Goal: Information Seeking & Learning: Learn about a topic

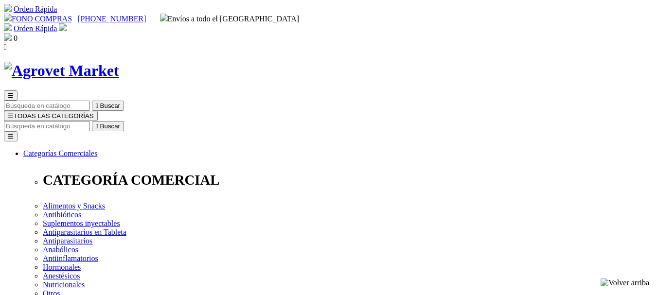
click at [14, 112] on span "☰" at bounding box center [11, 115] width 6 height 7
click at [90, 121] on input "Buscar" at bounding box center [47, 126] width 86 height 10
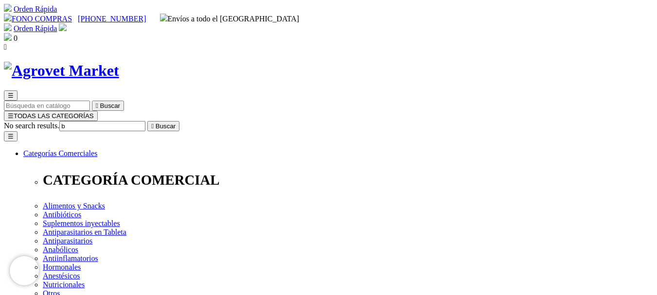
type input "b"
click at [147, 121] on button " Buscar" at bounding box center [163, 126] width 32 height 10
click at [90, 121] on input "Buscar" at bounding box center [47, 126] width 86 height 10
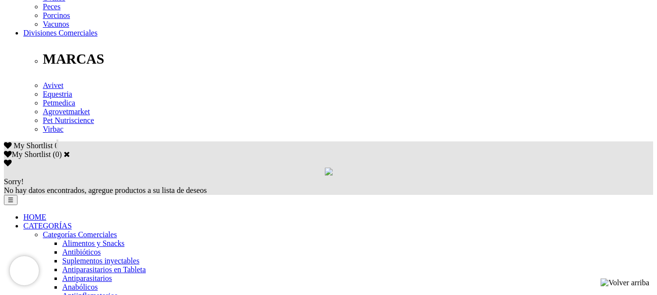
scroll to position [512, 0]
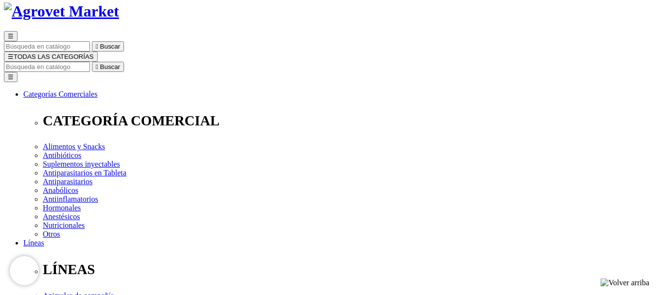
scroll to position [121, 0]
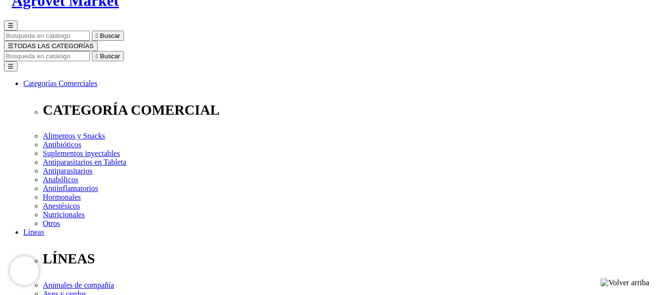
scroll to position [6, 0]
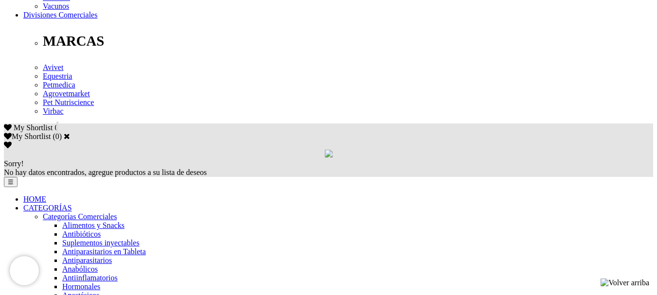
scroll to position [527, 0]
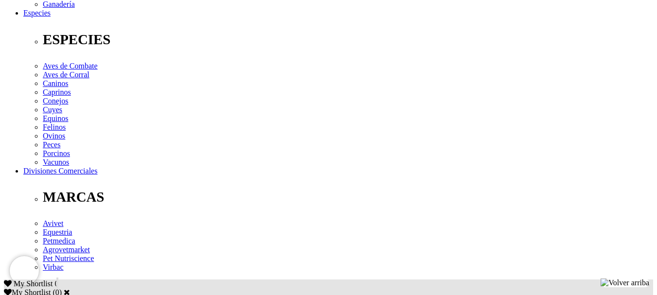
scroll to position [393, 0]
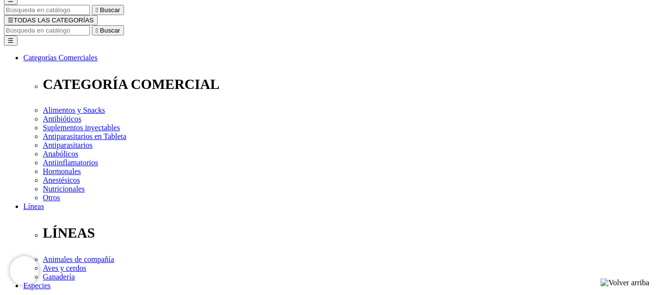
scroll to position [29, 0]
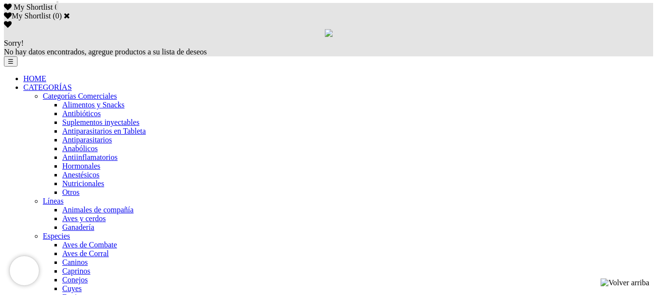
scroll to position [649, 0]
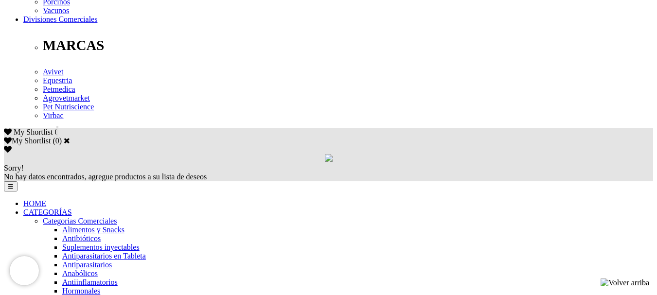
scroll to position [528, 0]
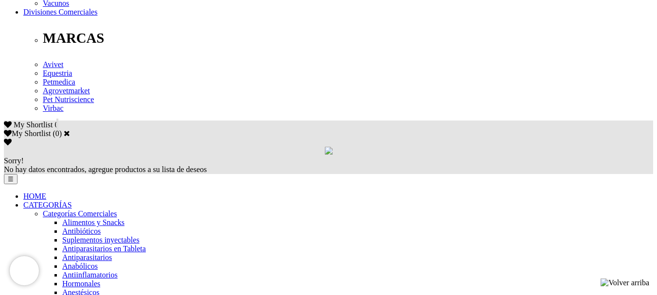
drag, startPoint x: 662, startPoint y: 30, endPoint x: 664, endPoint y: 176, distance: 145.4
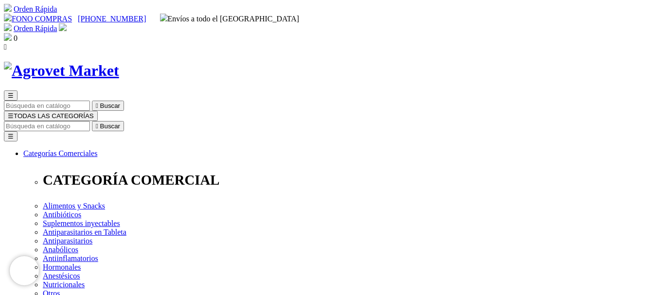
drag, startPoint x: 658, startPoint y: 21, endPoint x: 664, endPoint y: 20, distance: 5.4
click at [14, 112] on span "☰" at bounding box center [11, 115] width 6 height 7
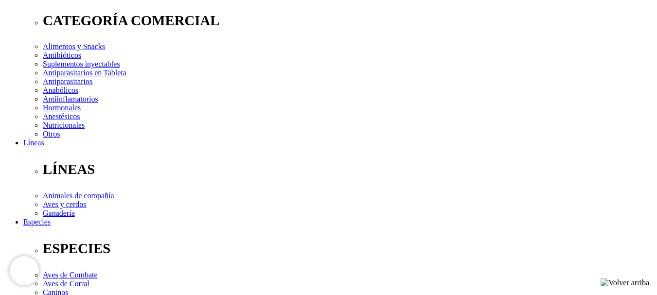
scroll to position [94, 0]
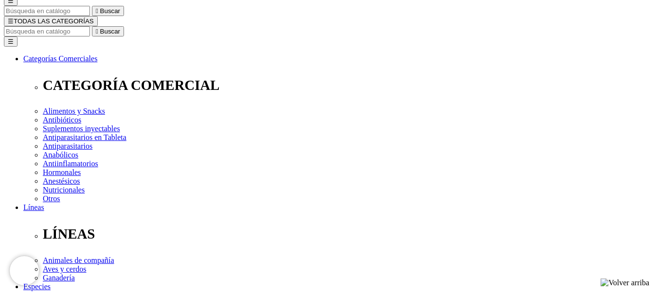
scroll to position [78, 0]
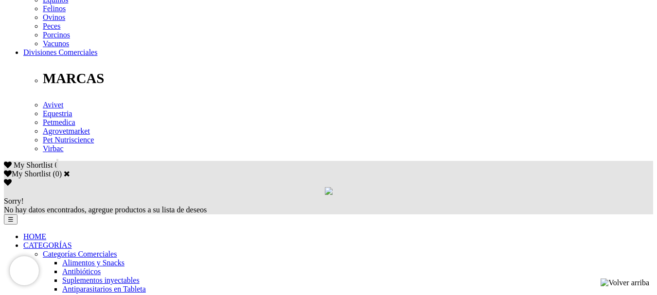
scroll to position [510, 0]
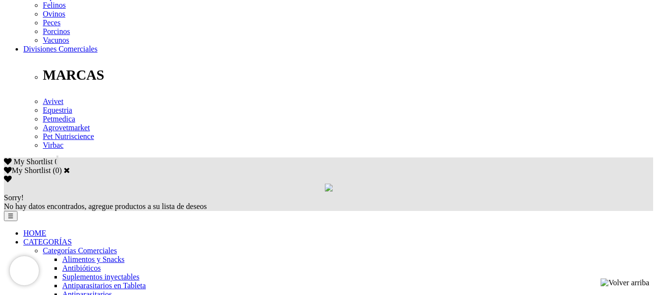
scroll to position [503, 0]
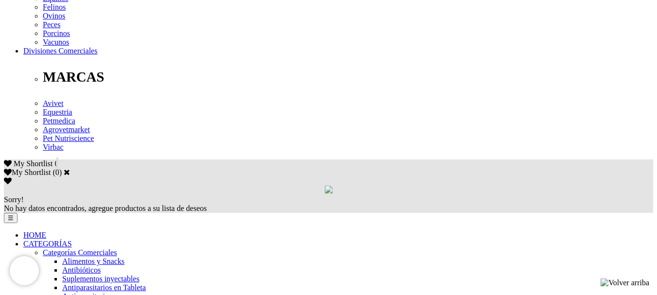
scroll to position [510, 0]
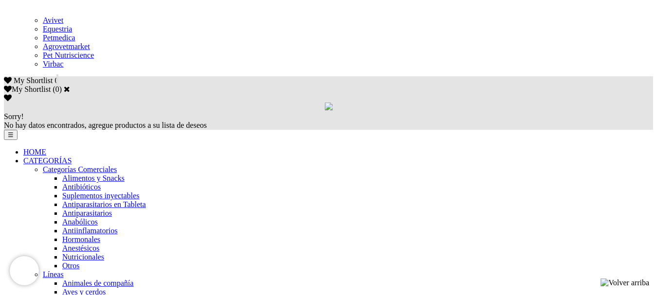
scroll to position [573, 0]
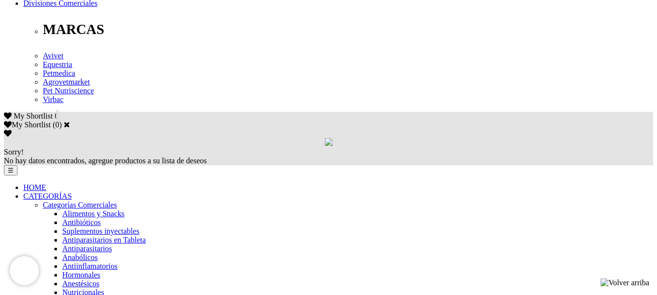
scroll to position [575, 0]
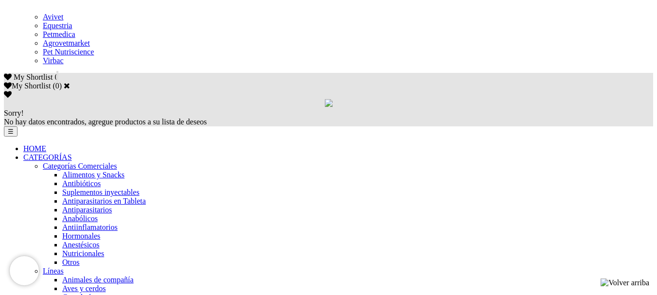
drag, startPoint x: 662, startPoint y: 25, endPoint x: 664, endPoint y: 183, distance: 158.5
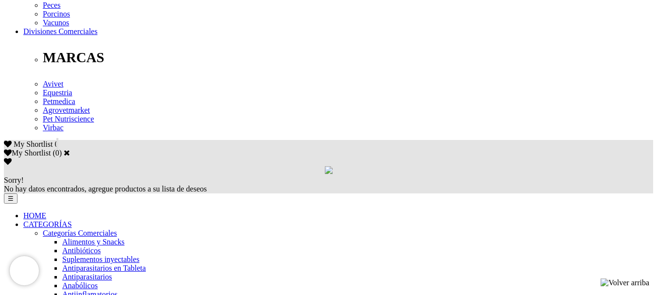
scroll to position [515, 0]
